Goal: Transaction & Acquisition: Purchase product/service

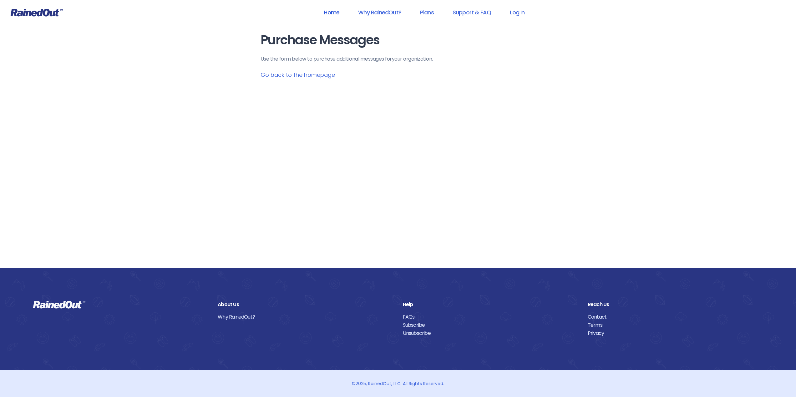
click at [328, 11] on link "Home" at bounding box center [332, 12] width 32 height 14
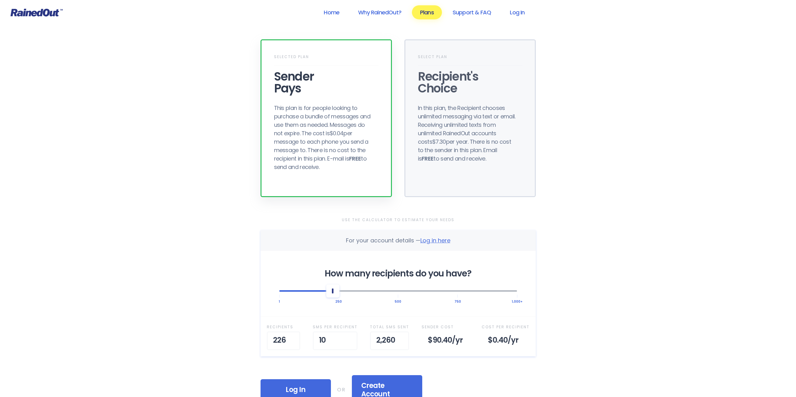
drag, startPoint x: 306, startPoint y: 294, endPoint x: 333, endPoint y: 296, distance: 27.5
click at [333, 296] on div at bounding box center [332, 291] width 13 height 13
drag, startPoint x: 339, startPoint y: 295, endPoint x: 389, endPoint y: 294, distance: 49.4
click at [389, 294] on div at bounding box center [386, 291] width 13 height 13
drag, startPoint x: 107, startPoint y: 192, endPoint x: 105, endPoint y: 196, distance: 4.6
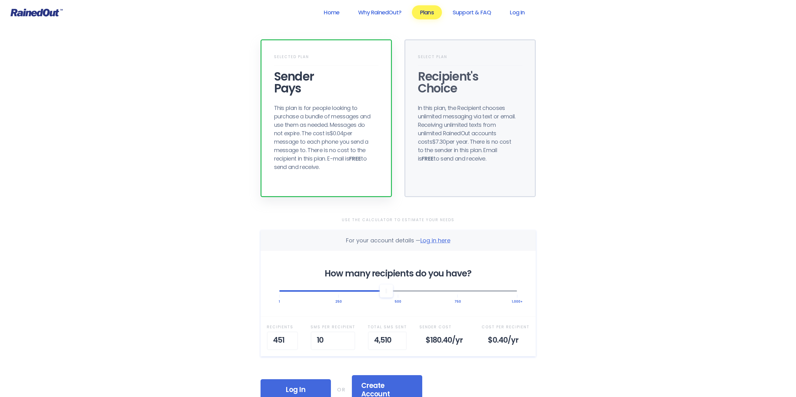
click at [107, 193] on div "Home Why RainedOut? Plans Support & FAQ Log In Selected Plan Sender Pays This p…" at bounding box center [398, 344] width 796 height 689
click at [120, 161] on div "Home Why RainedOut? Plans Support & FAQ Log In Selected Plan Sender Pays This p…" at bounding box center [398, 344] width 796 height 689
click at [172, 239] on div "Home Why RainedOut? Plans Support & FAQ Log In Selected Plan Sender Pays This p…" at bounding box center [398, 344] width 796 height 689
